Goal: Find specific page/section: Find specific page/section

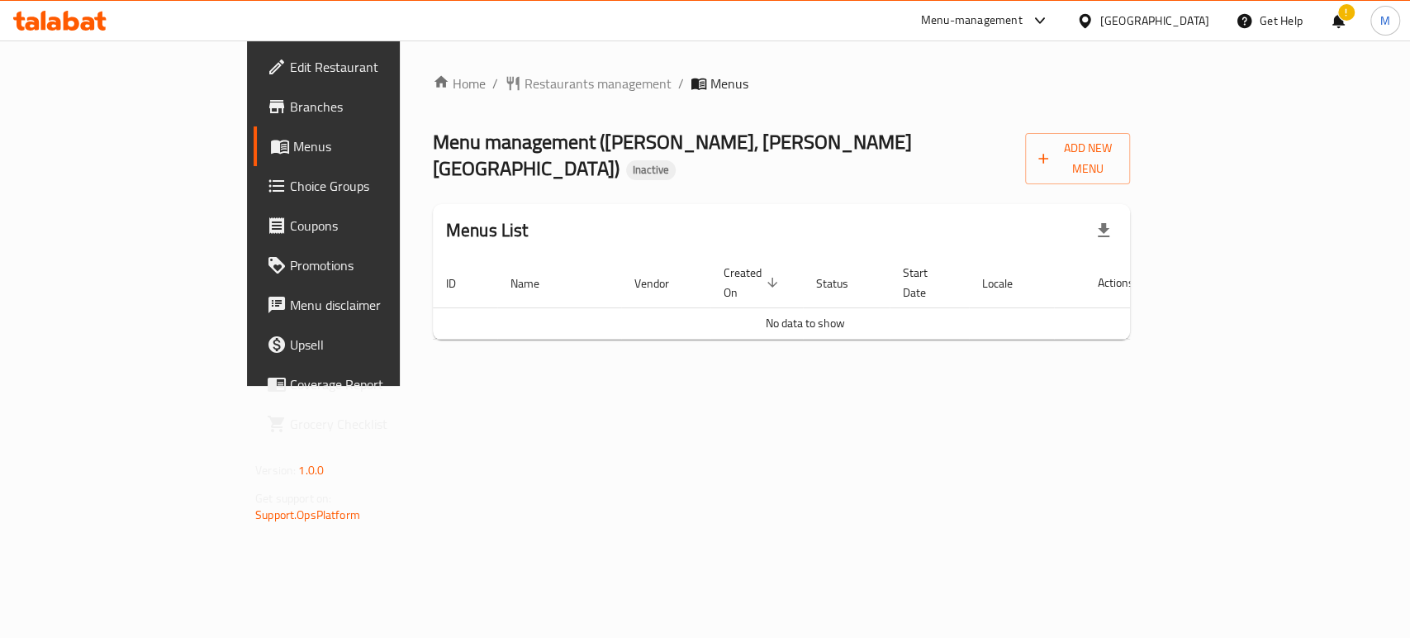
click at [1185, 12] on div "Kuwait" at bounding box center [1154, 21] width 109 height 18
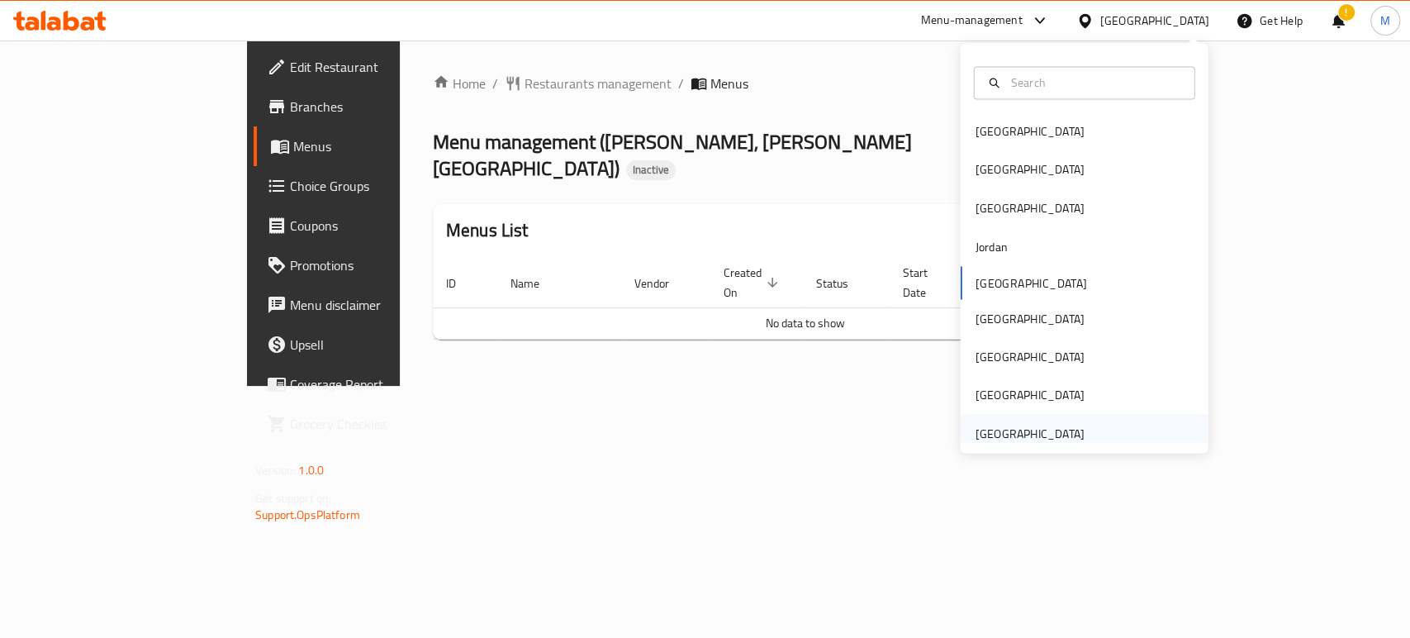
click at [1018, 426] on div "[GEOGRAPHIC_DATA]" at bounding box center [1030, 433] width 109 height 18
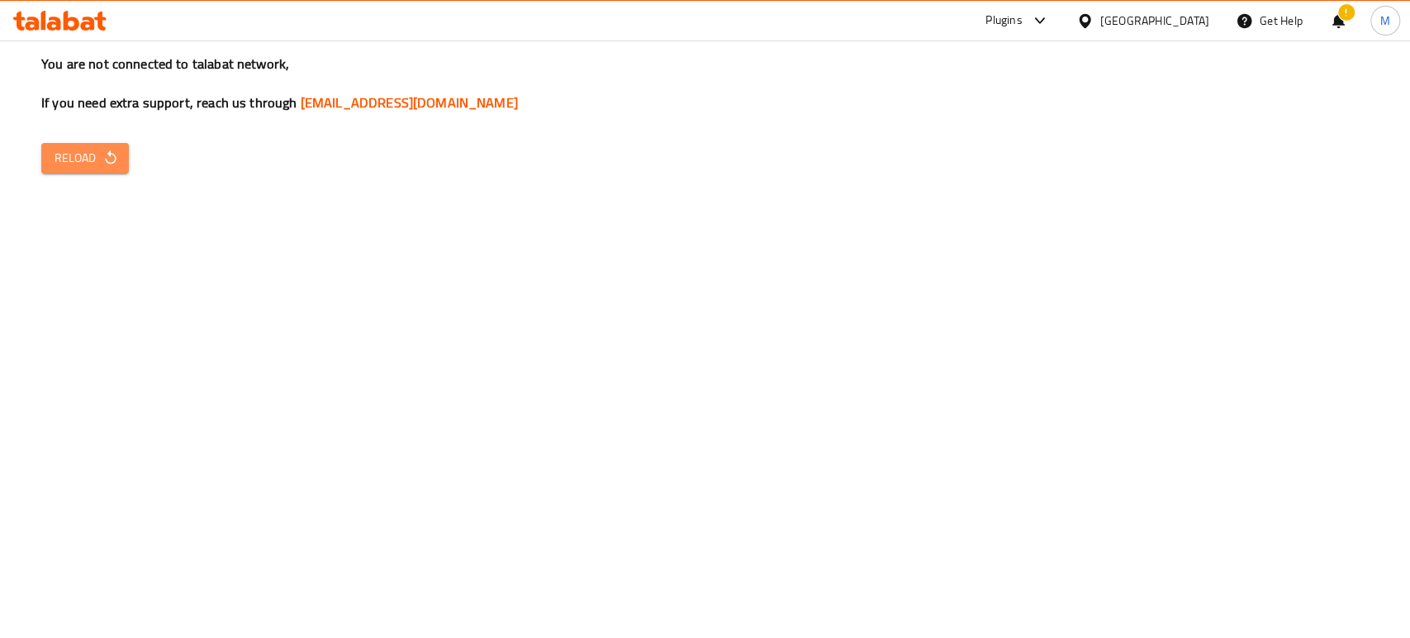
click at [60, 173] on button "Reload" at bounding box center [85, 158] width 88 height 31
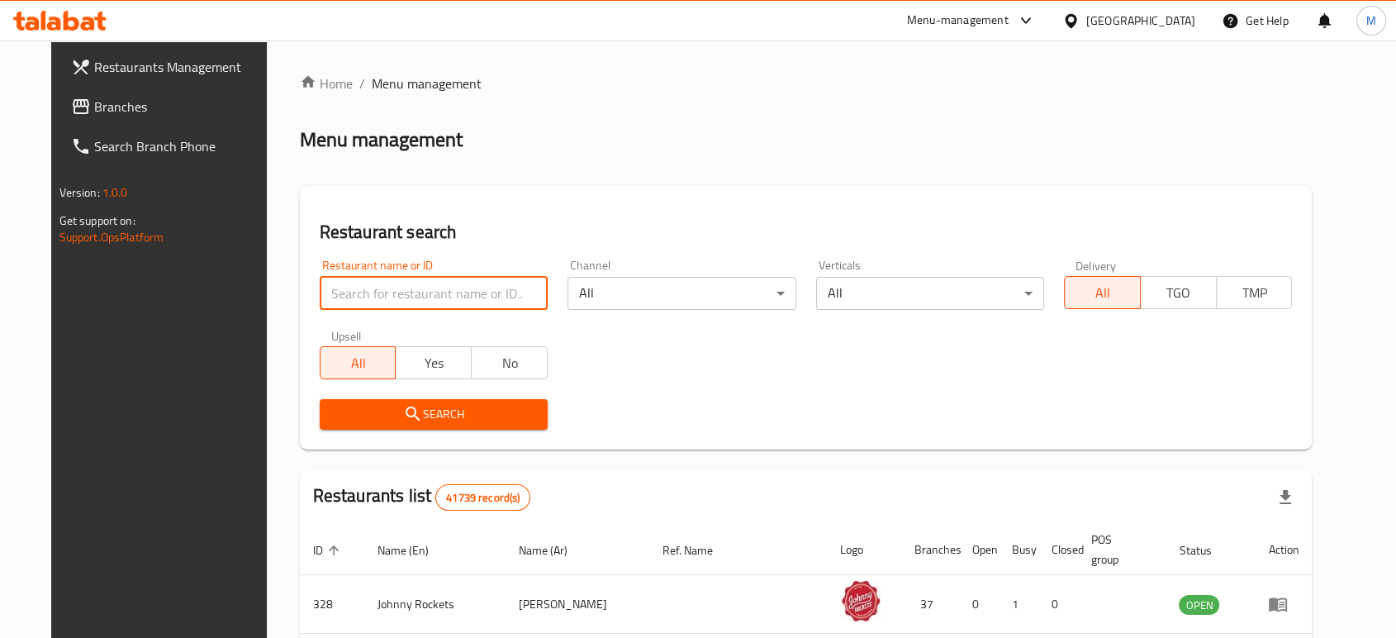
click at [328, 304] on input "search" at bounding box center [434, 293] width 228 height 33
paste input "21086"
type input "21086"
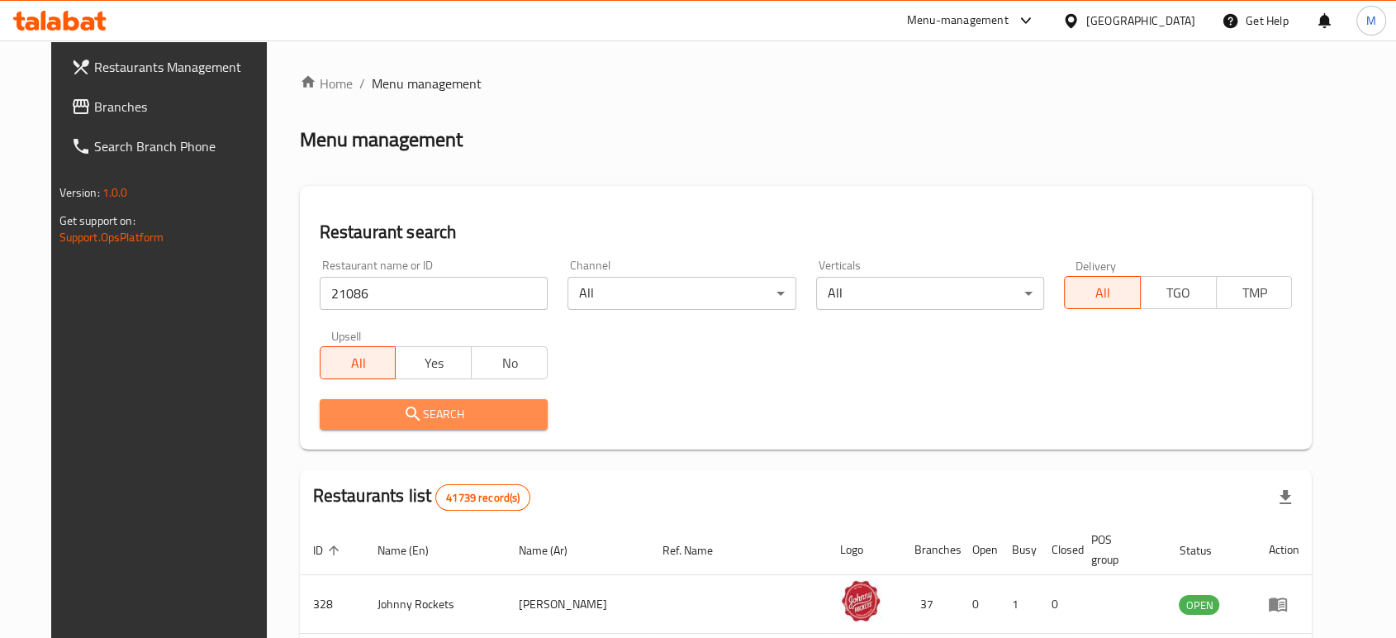
click at [343, 399] on button "Search" at bounding box center [434, 414] width 228 height 31
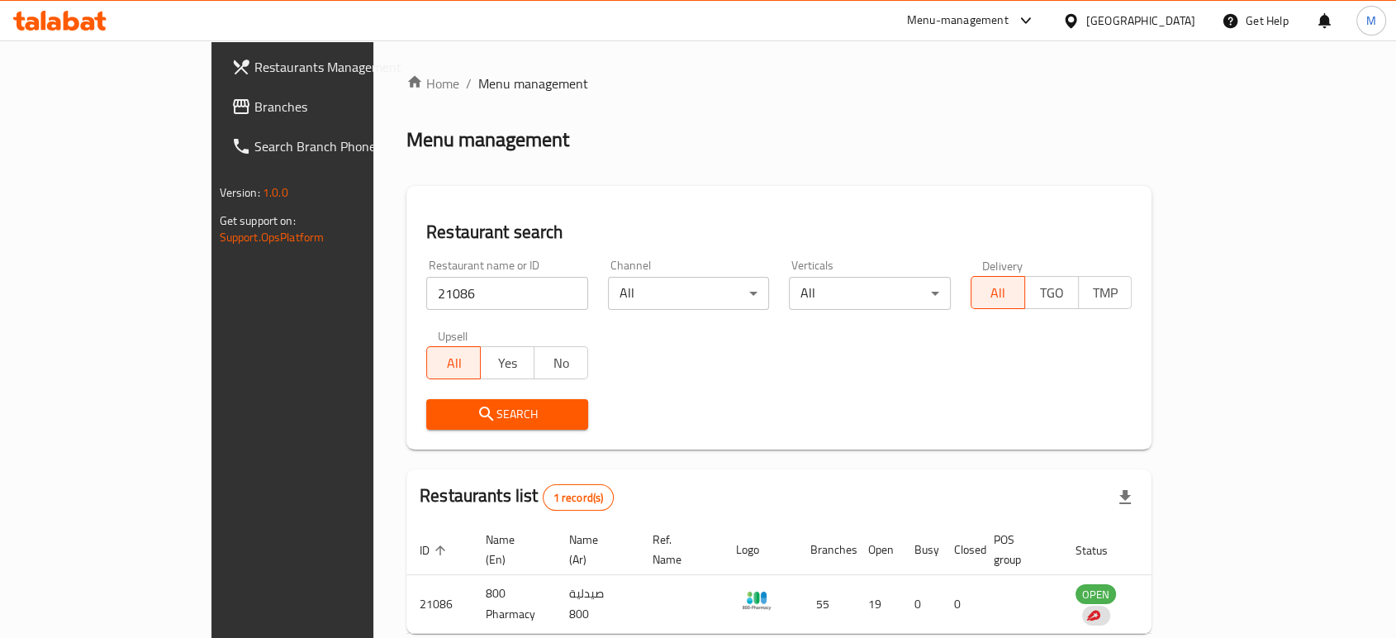
click at [254, 105] on span "Branches" at bounding box center [342, 107] width 177 height 20
